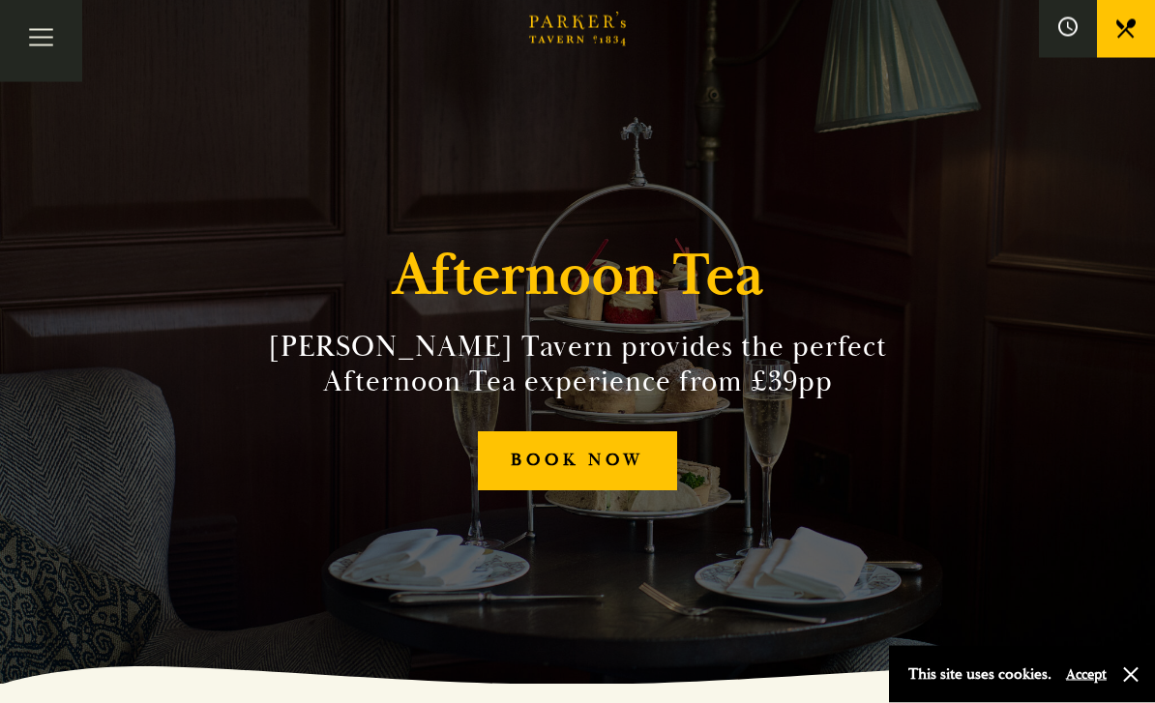
click at [501, 478] on link "BOOK NOW" at bounding box center [577, 461] width 199 height 59
click at [494, 480] on link "BOOK NOW" at bounding box center [577, 461] width 199 height 59
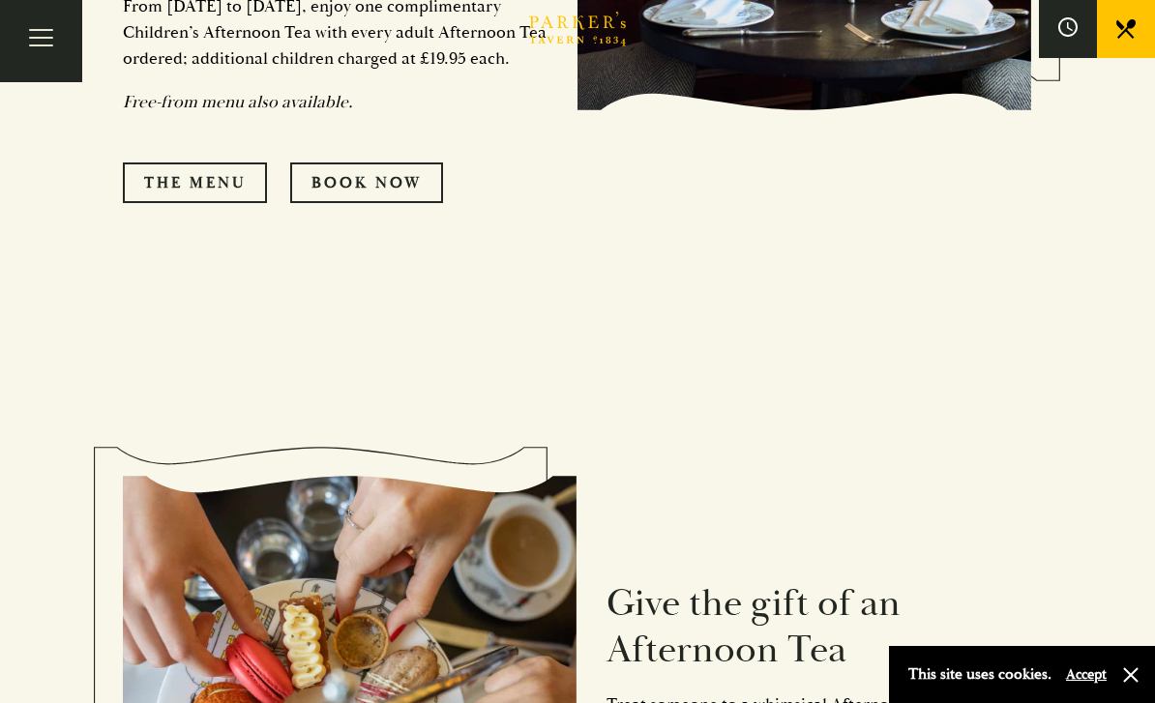
scroll to position [1381, 0]
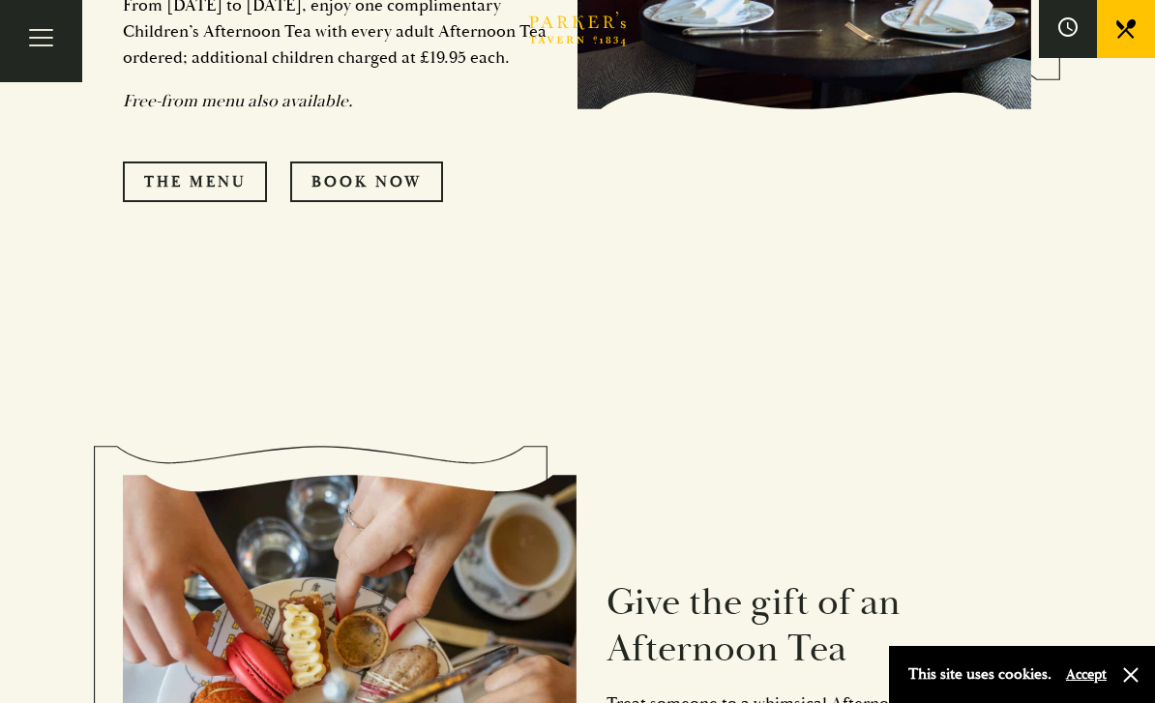
click at [157, 167] on link "The Menu" at bounding box center [195, 182] width 144 height 41
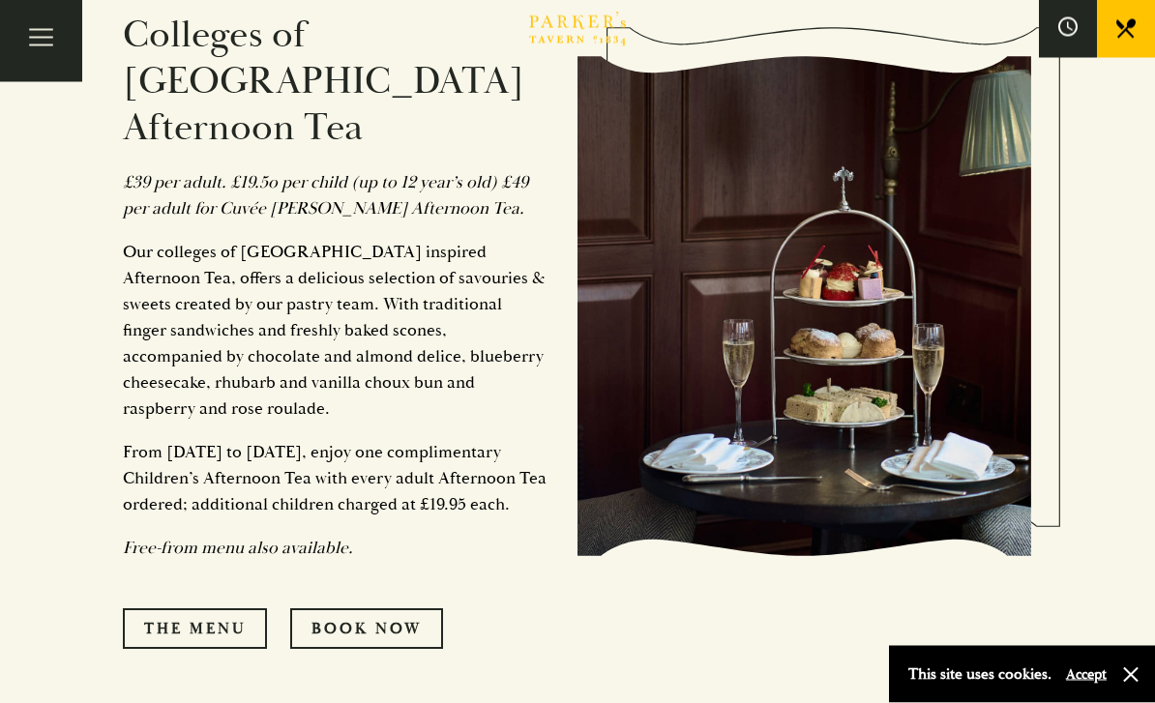
click at [193, 610] on link "The Menu" at bounding box center [195, 630] width 144 height 41
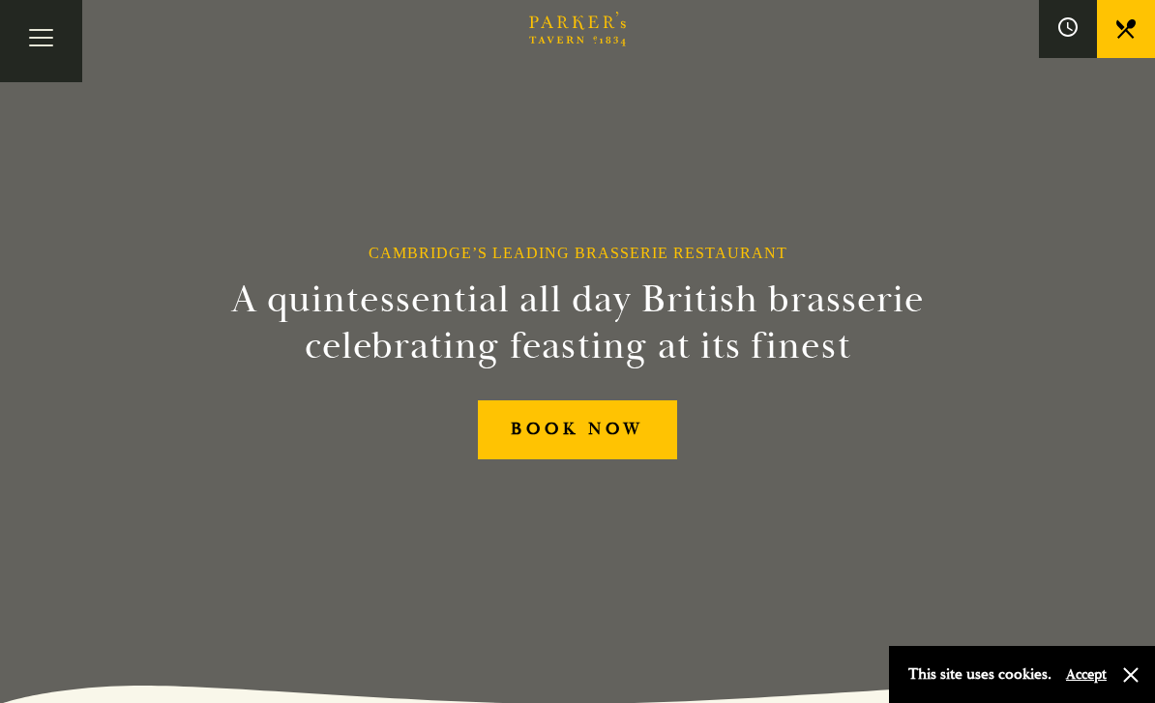
click at [512, 458] on link "BOOK NOW" at bounding box center [577, 430] width 199 height 59
click at [45, 53] on button "Toggle navigation" at bounding box center [41, 41] width 82 height 82
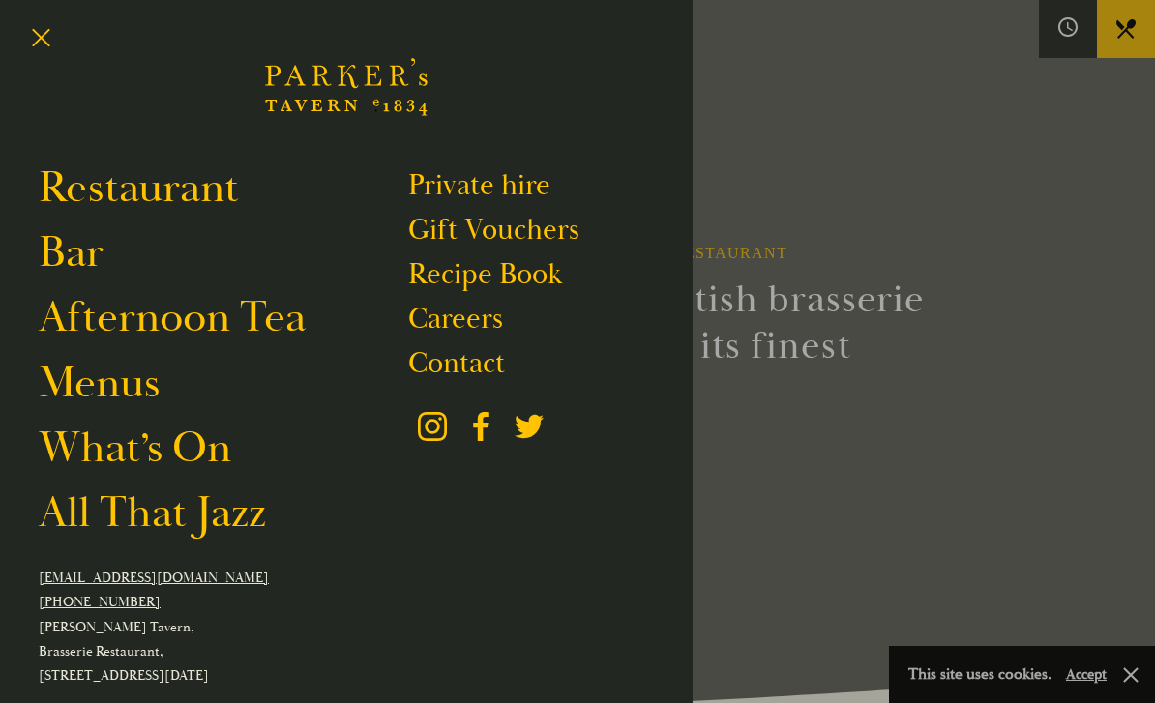
click at [69, 335] on link "Afternoon Tea" at bounding box center [172, 317] width 267 height 54
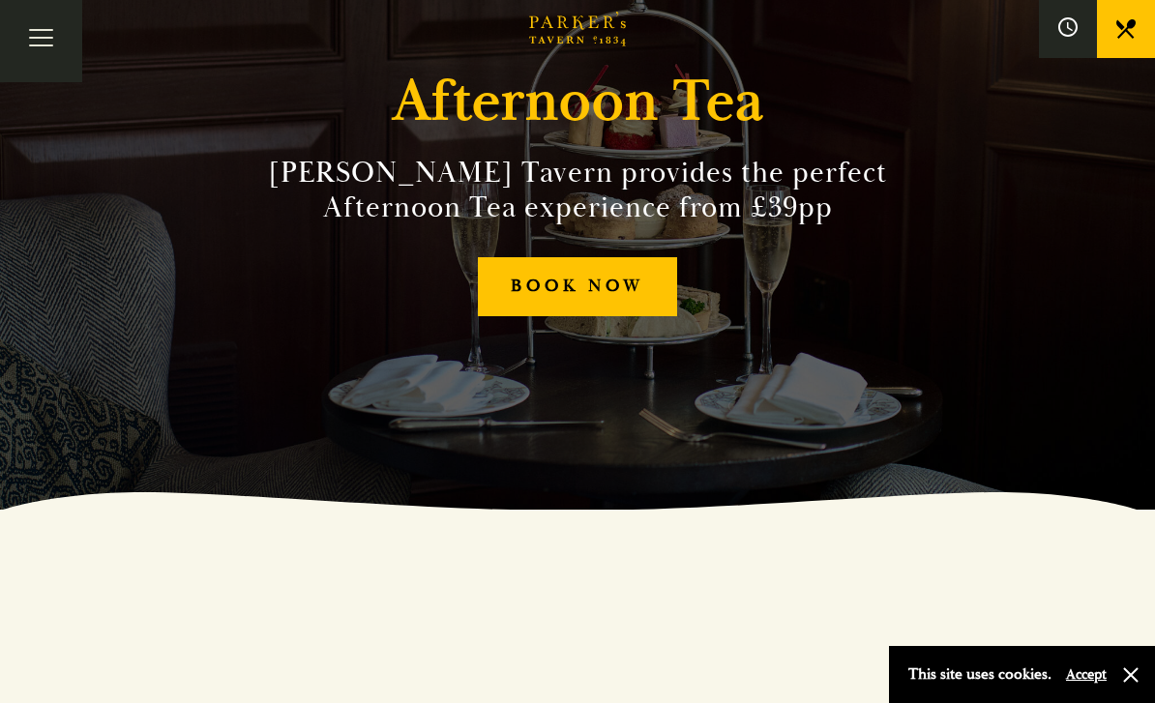
scroll to position [194, 0]
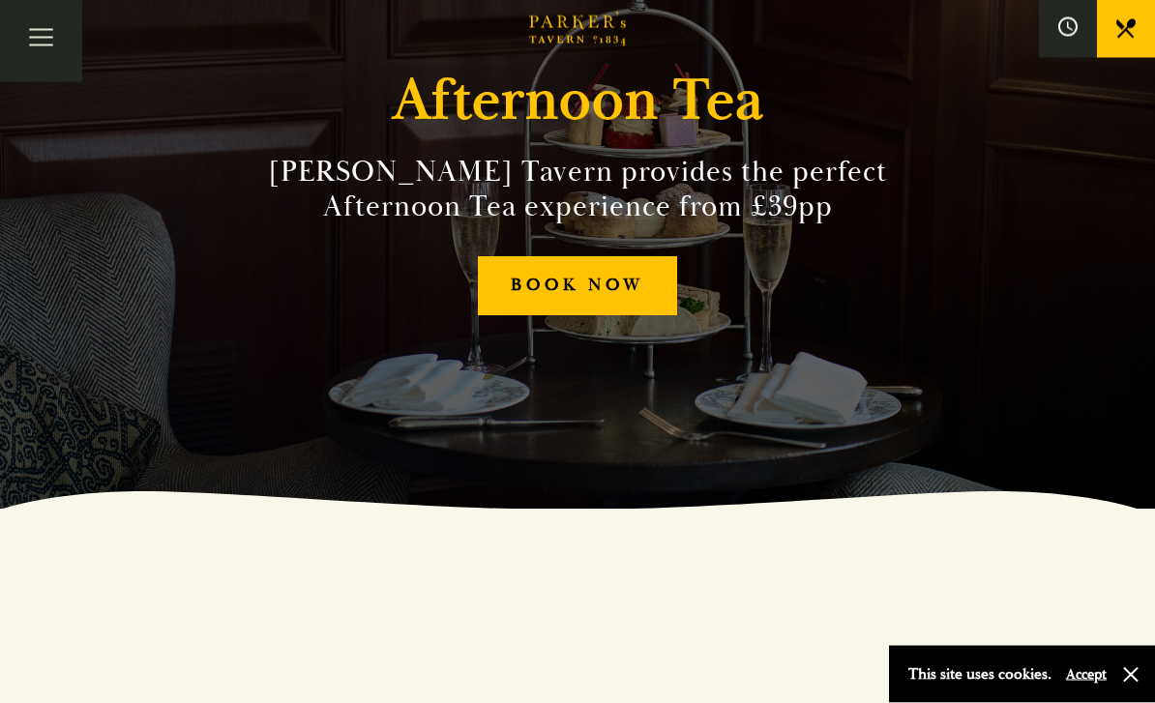
click at [515, 316] on link "BOOK NOW" at bounding box center [577, 286] width 199 height 59
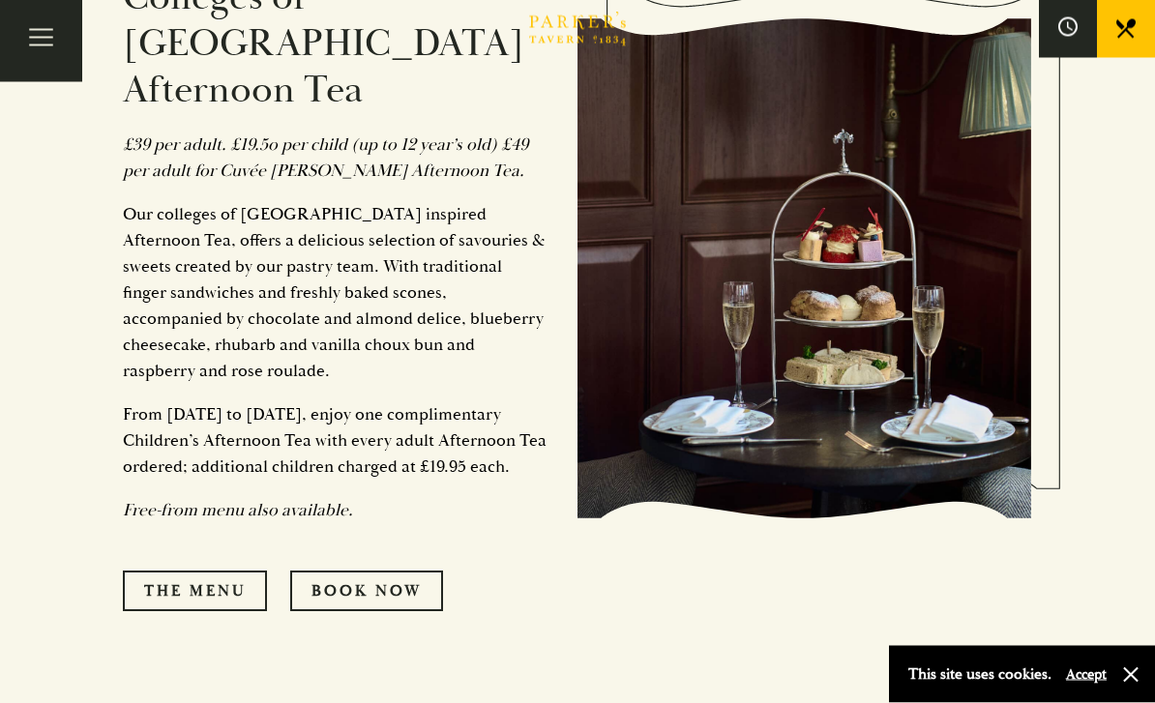
scroll to position [971, 0]
click at [163, 576] on link "The Menu" at bounding box center [195, 591] width 144 height 41
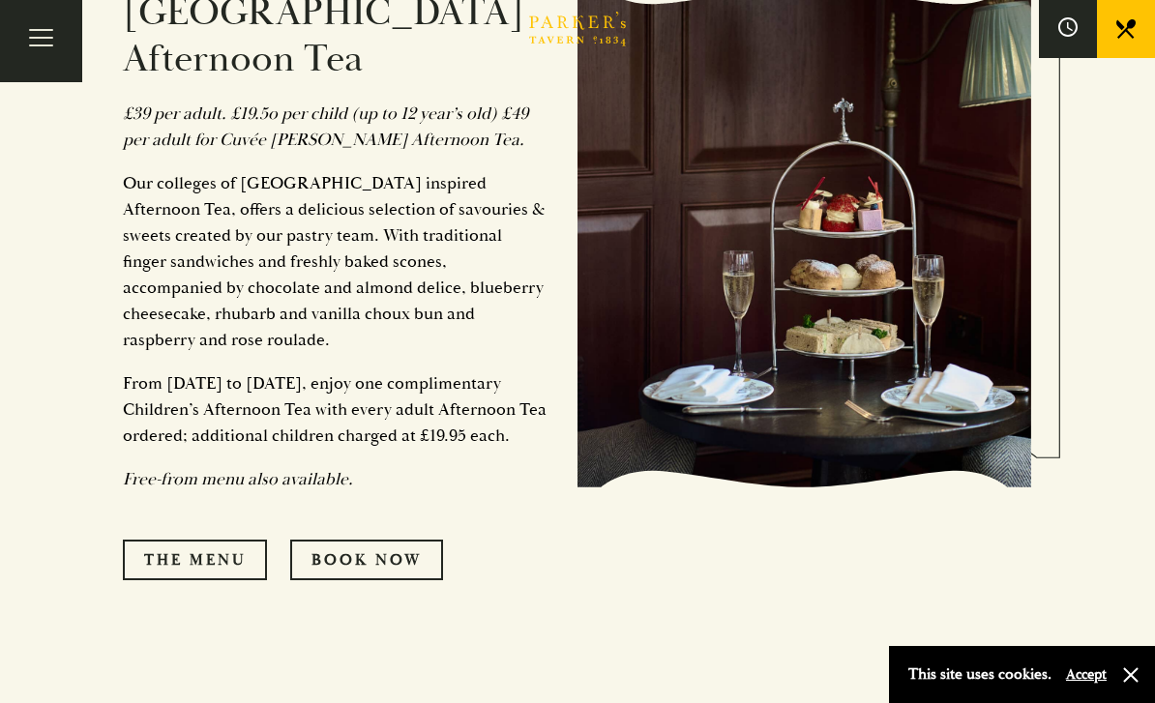
scroll to position [1022, 0]
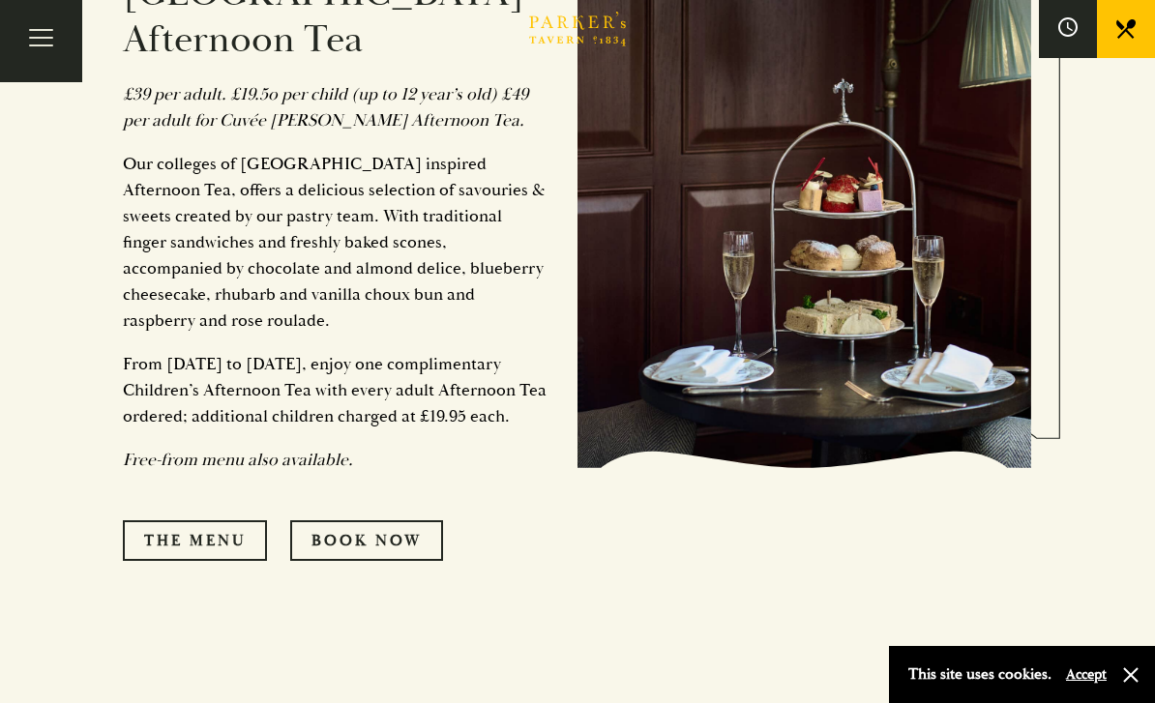
click at [329, 532] on link "Book Now" at bounding box center [366, 541] width 153 height 41
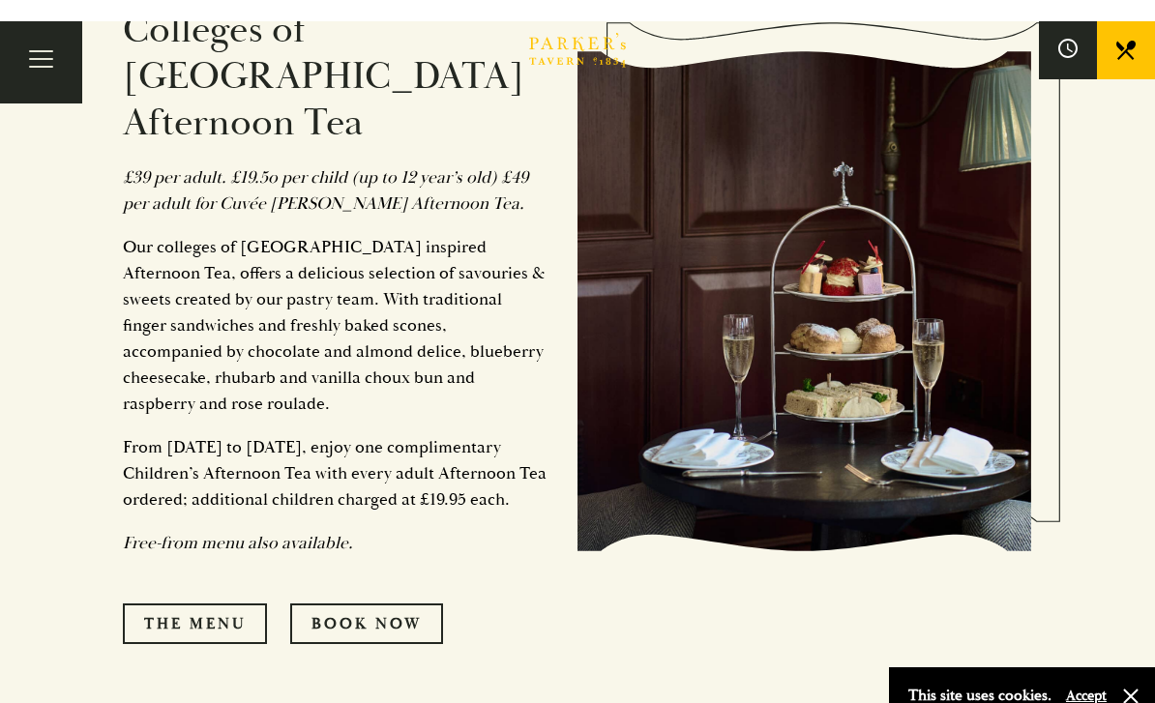
scroll to position [934, 0]
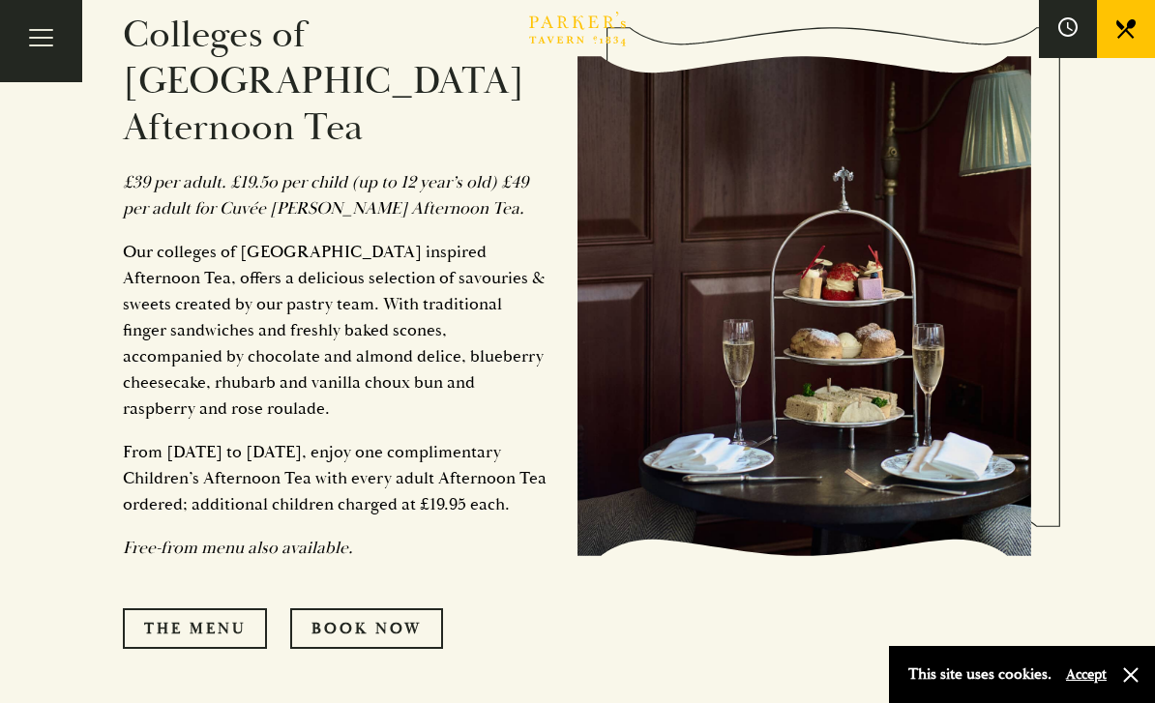
click at [336, 617] on link "Book Now" at bounding box center [366, 629] width 153 height 41
